Goal: Task Accomplishment & Management: Use online tool/utility

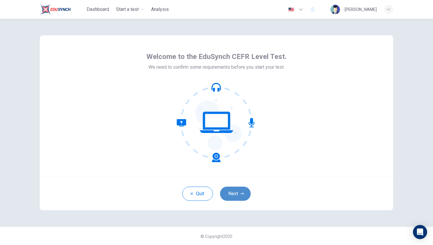
click at [232, 197] on button "Next" at bounding box center [235, 194] width 31 height 14
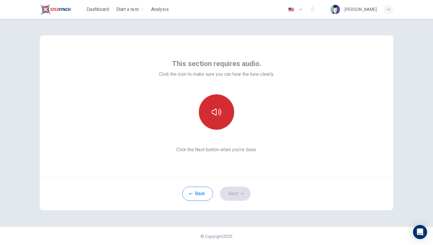
click at [215, 113] on icon "button" at bounding box center [216, 111] width 9 height 9
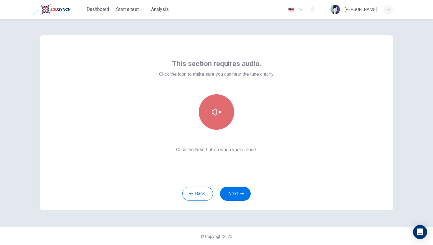
click at [215, 113] on icon "button" at bounding box center [216, 111] width 9 height 9
click at [216, 113] on icon "button" at bounding box center [216, 111] width 9 height 9
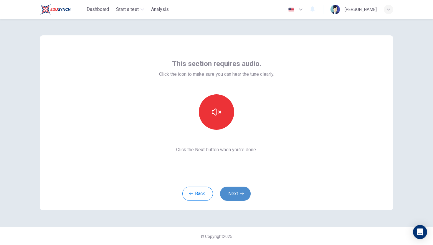
click at [235, 198] on button "Next" at bounding box center [235, 194] width 31 height 14
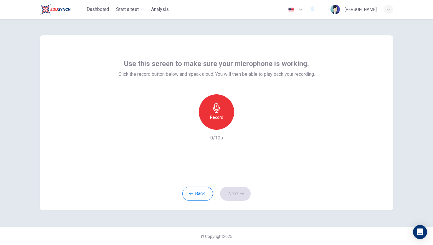
click at [217, 114] on h6 "Record" at bounding box center [216, 117] width 13 height 7
click at [246, 126] on icon "button" at bounding box center [244, 125] width 6 height 6
click at [236, 197] on button "Next" at bounding box center [235, 194] width 31 height 14
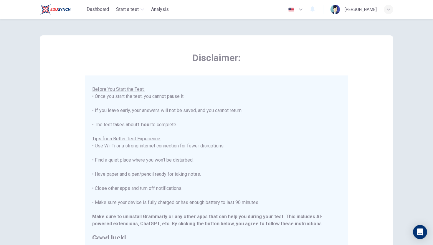
scroll to position [56, 0]
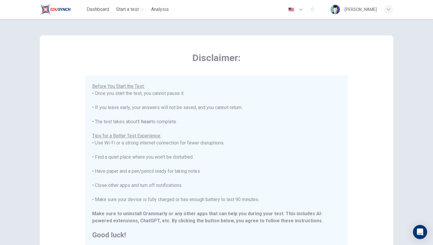
click at [295, 10] on img "button" at bounding box center [291, 9] width 7 height 4
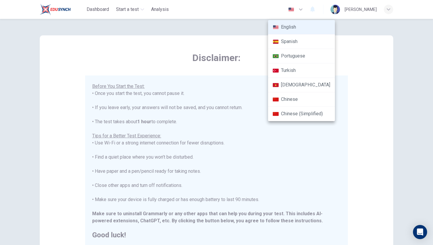
click at [386, 48] on div at bounding box center [216, 122] width 433 height 245
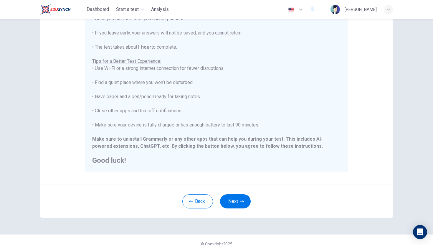
scroll to position [83, 0]
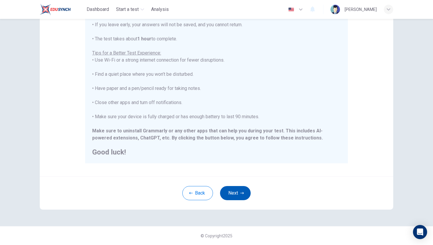
click at [227, 194] on button "Next" at bounding box center [235, 193] width 31 height 14
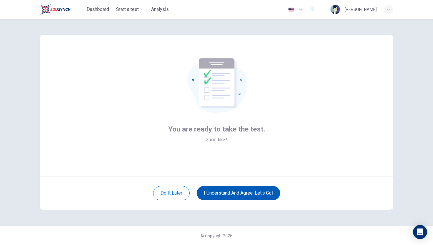
scroll to position [1, 0]
click at [225, 195] on button "I understand and agree. Let’s go!" at bounding box center [238, 193] width 83 height 14
